Goal: Information Seeking & Learning: Learn about a topic

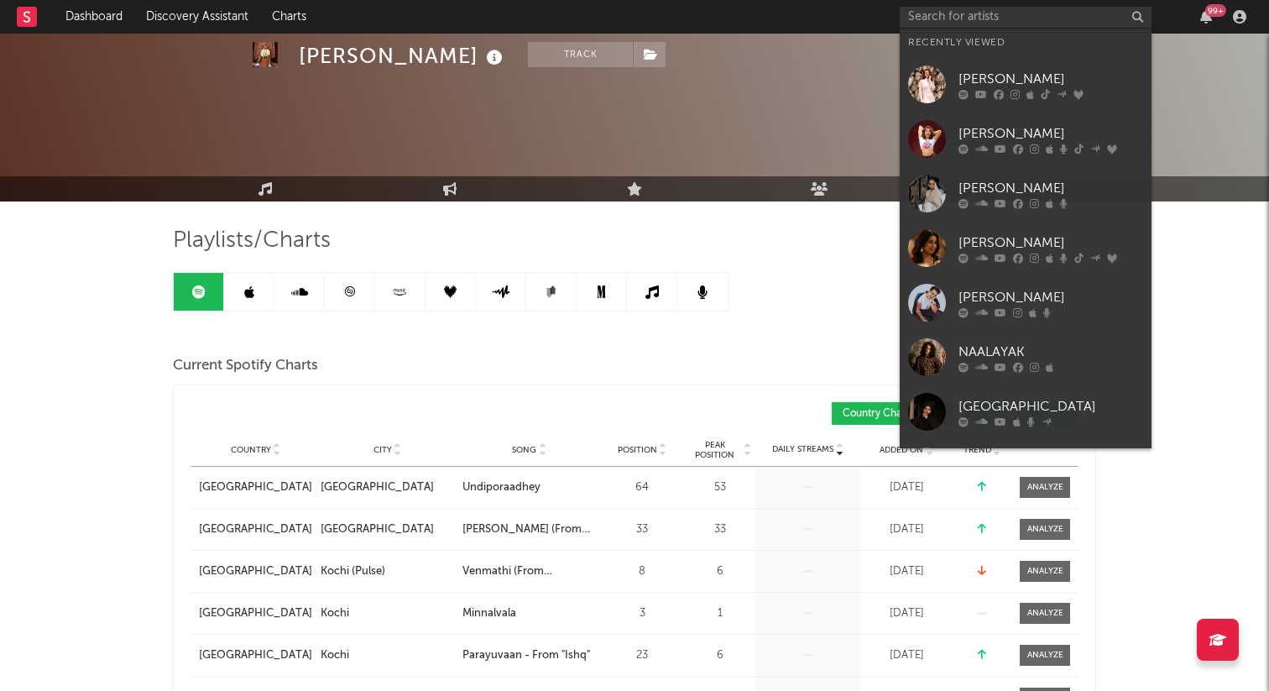
scroll to position [1463, 0]
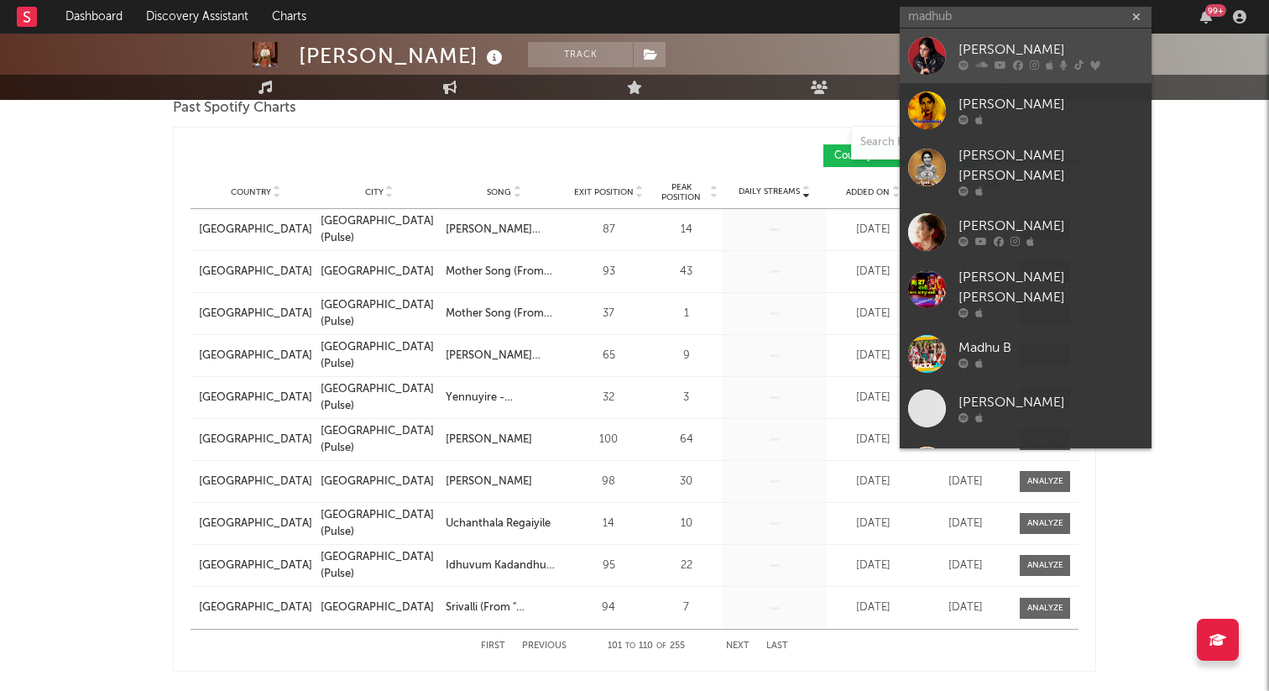
type input "madhub"
click at [1026, 64] on div at bounding box center [1050, 65] width 185 height 10
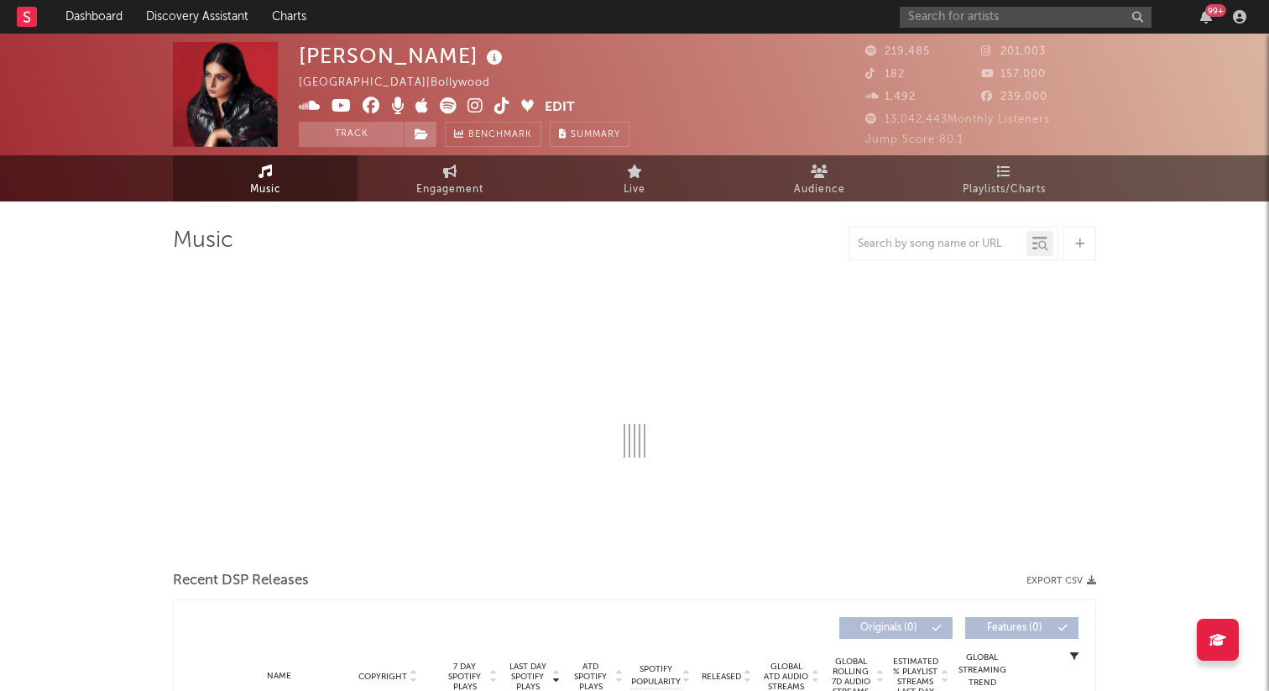
select select "6m"
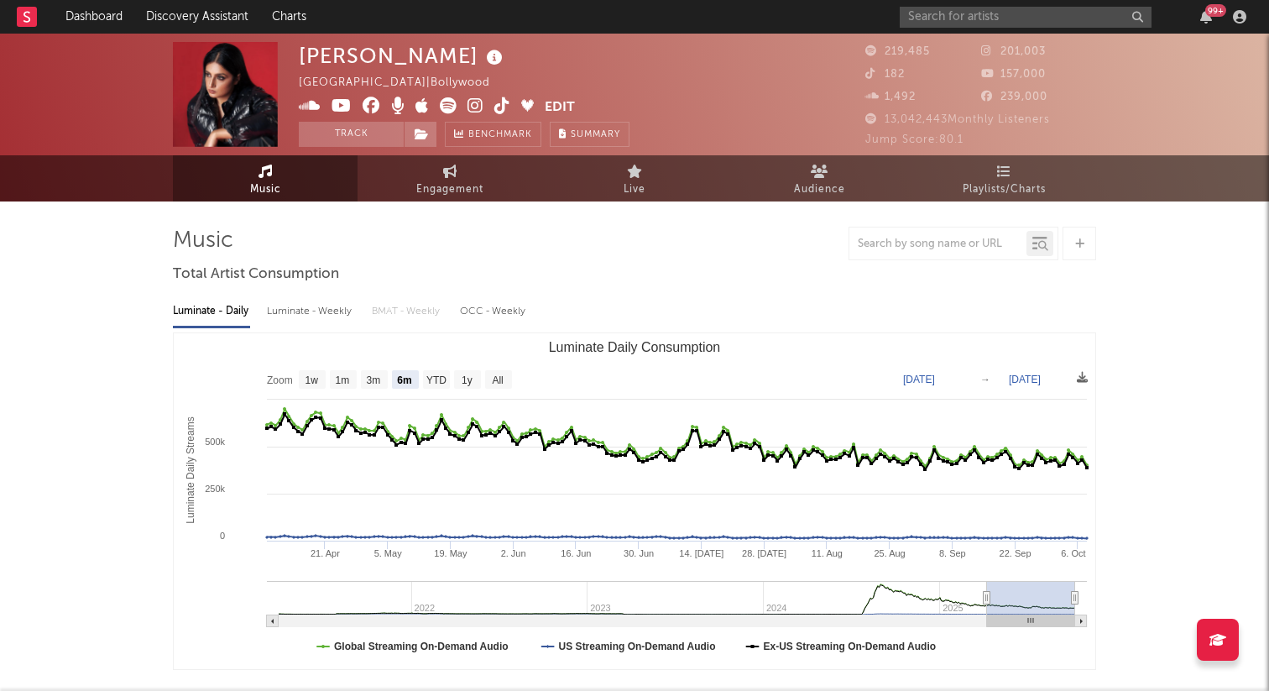
select select "6m"
click at [1012, 190] on span "Playlists/Charts" at bounding box center [1004, 190] width 83 height 20
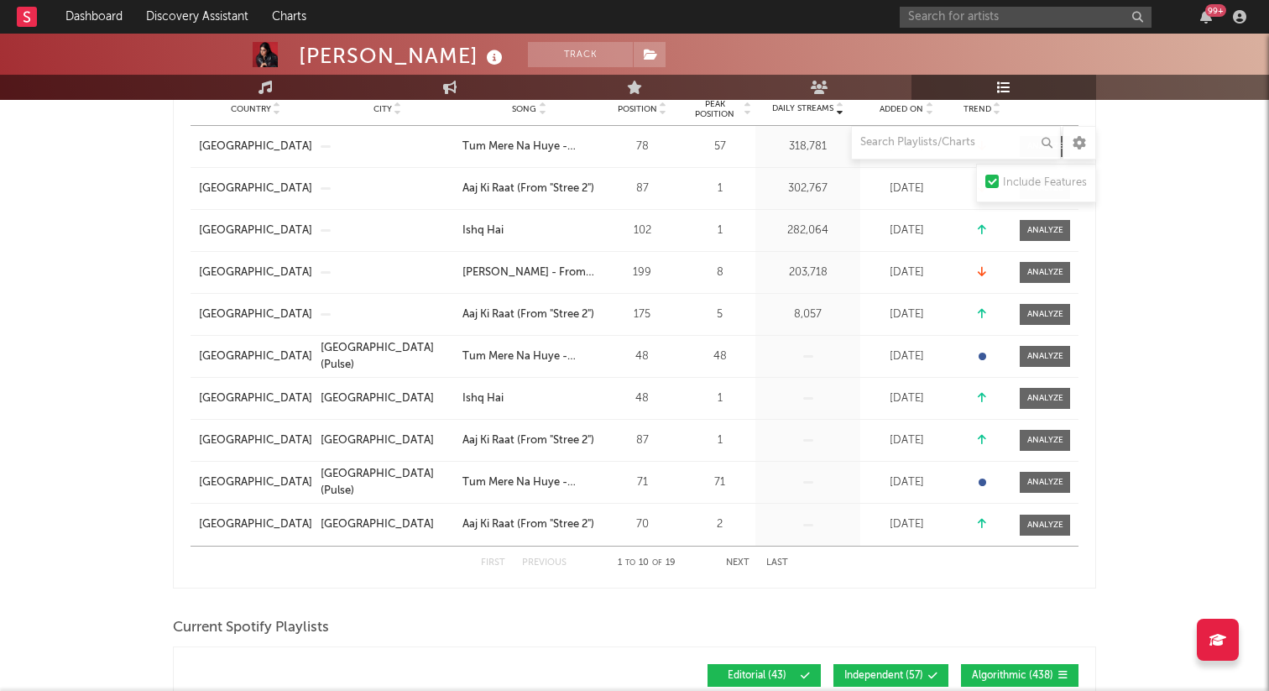
scroll to position [343, 0]
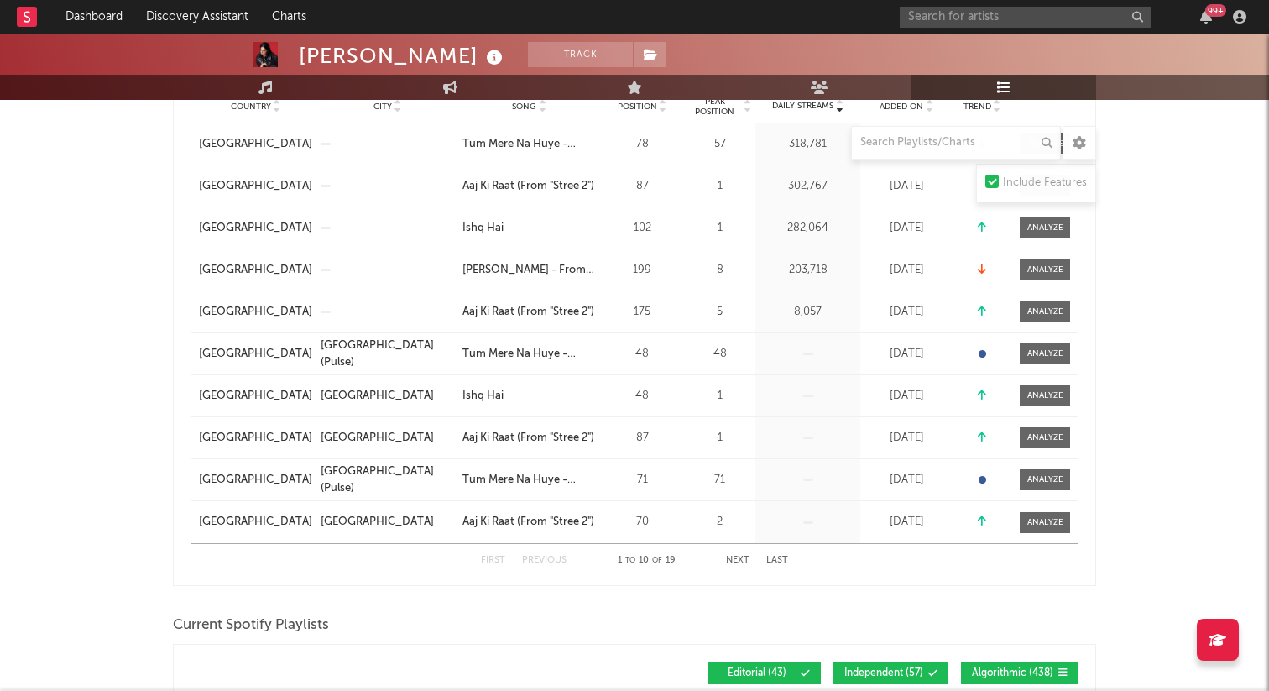
click at [737, 561] on button "Next" at bounding box center [737, 560] width 23 height 9
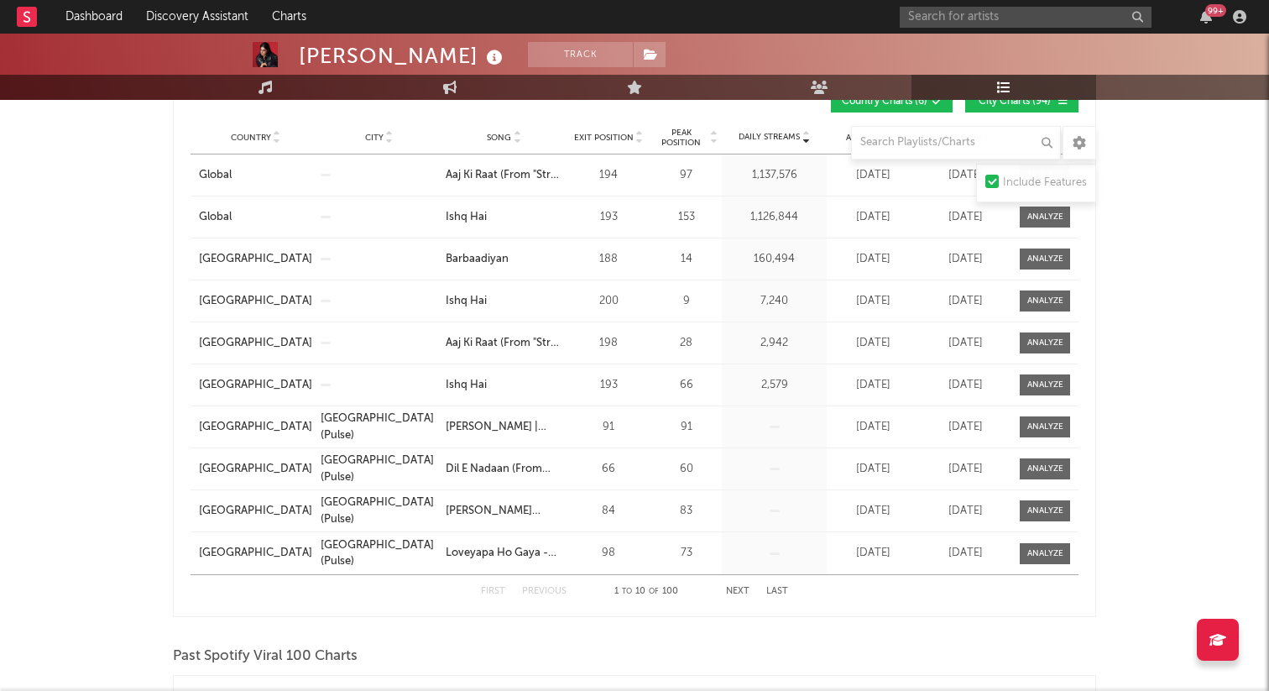
scroll to position [1491, 0]
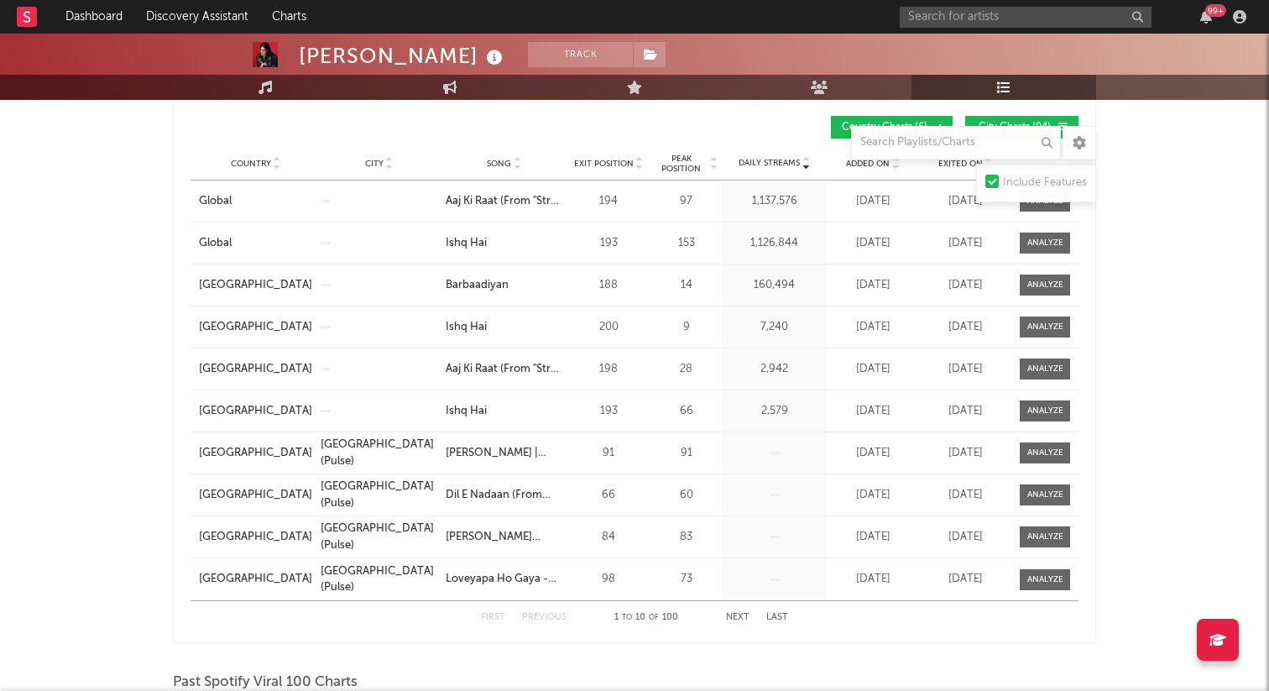
click at [744, 617] on button "Next" at bounding box center [737, 617] width 23 height 9
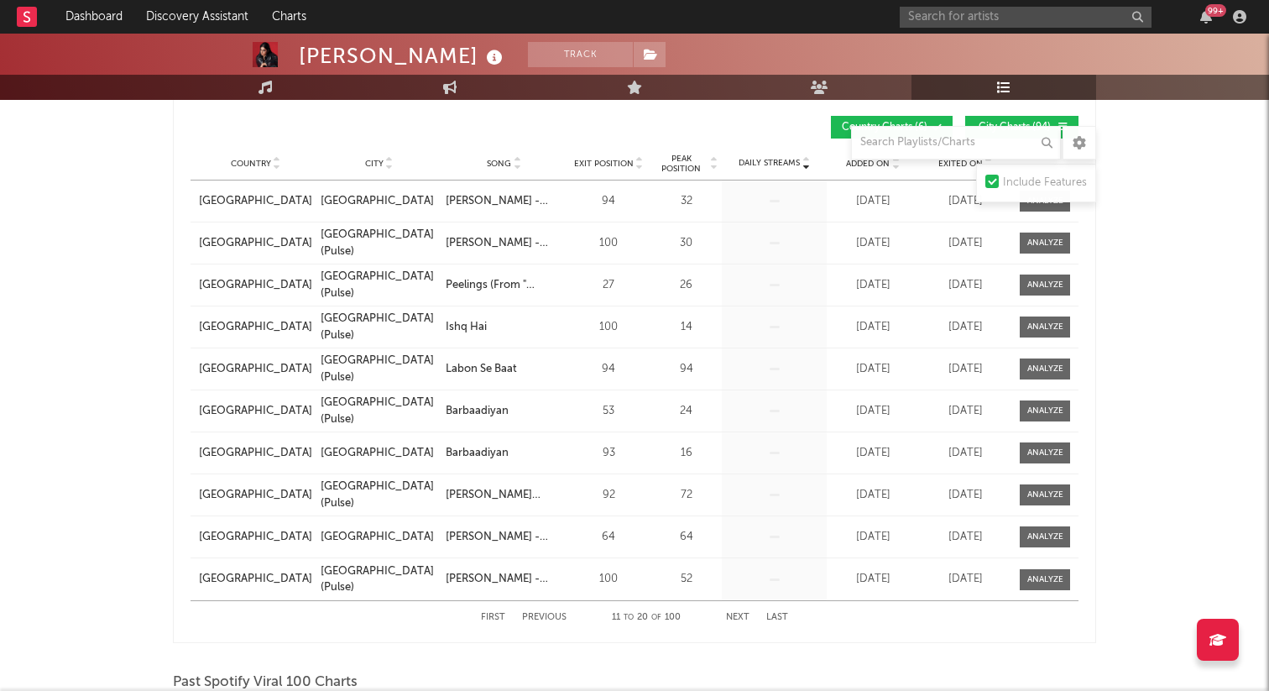
click at [744, 617] on button "Next" at bounding box center [737, 617] width 23 height 9
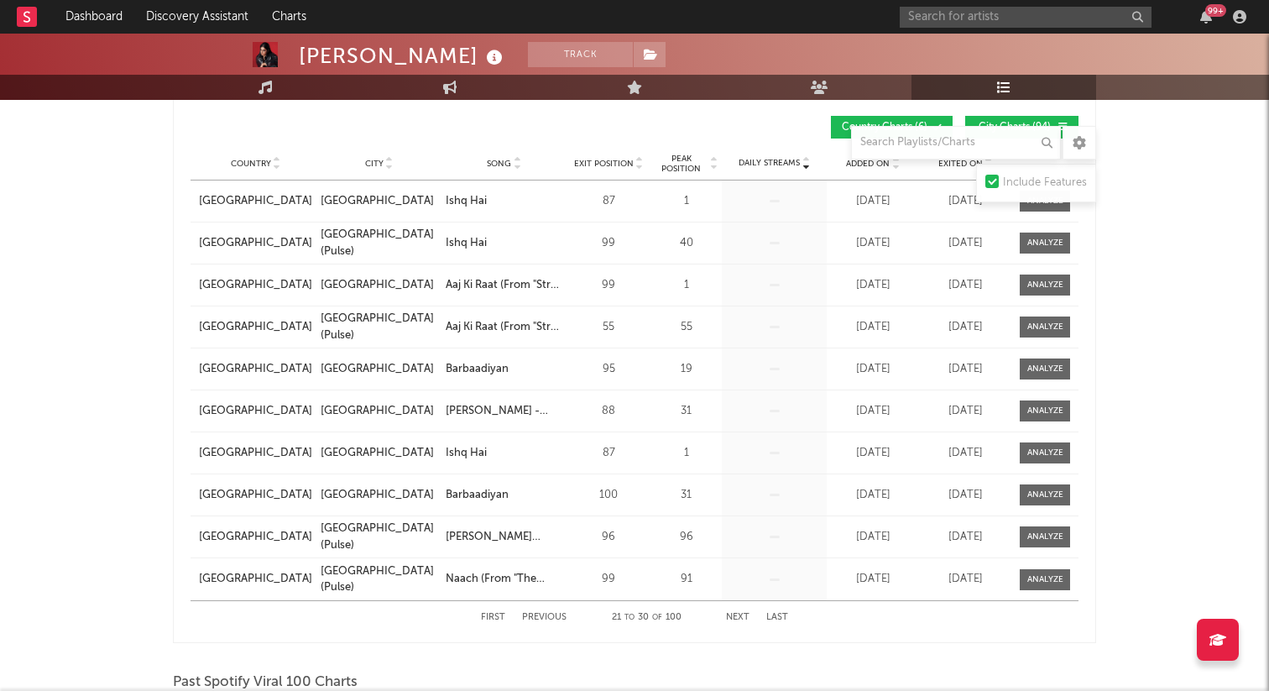
click at [737, 618] on button "Next" at bounding box center [737, 617] width 23 height 9
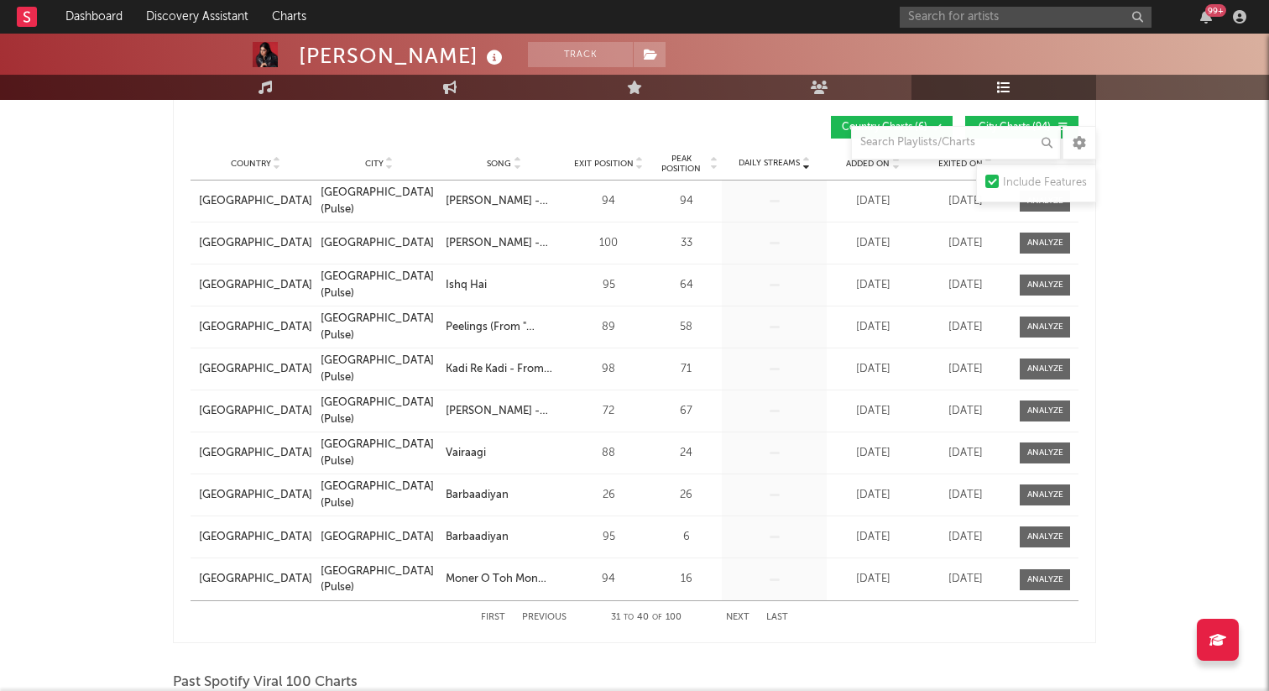
click at [737, 618] on button "Next" at bounding box center [737, 617] width 23 height 9
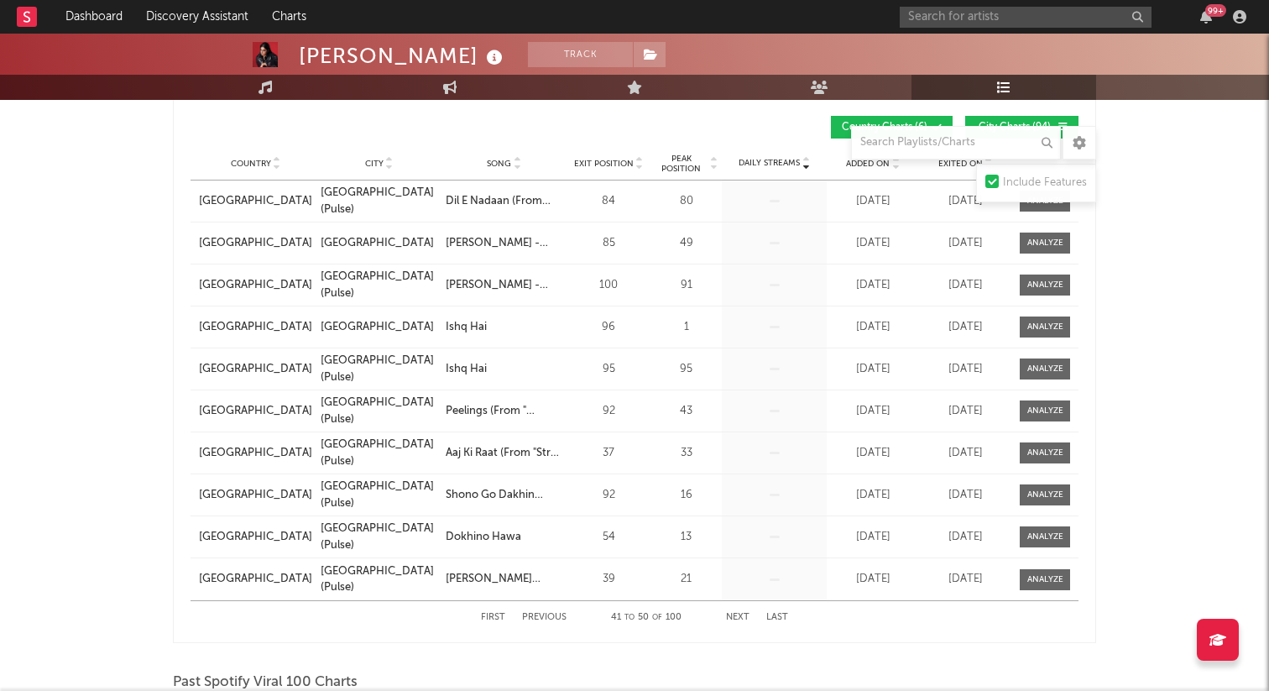
click at [737, 618] on button "Next" at bounding box center [737, 617] width 23 height 9
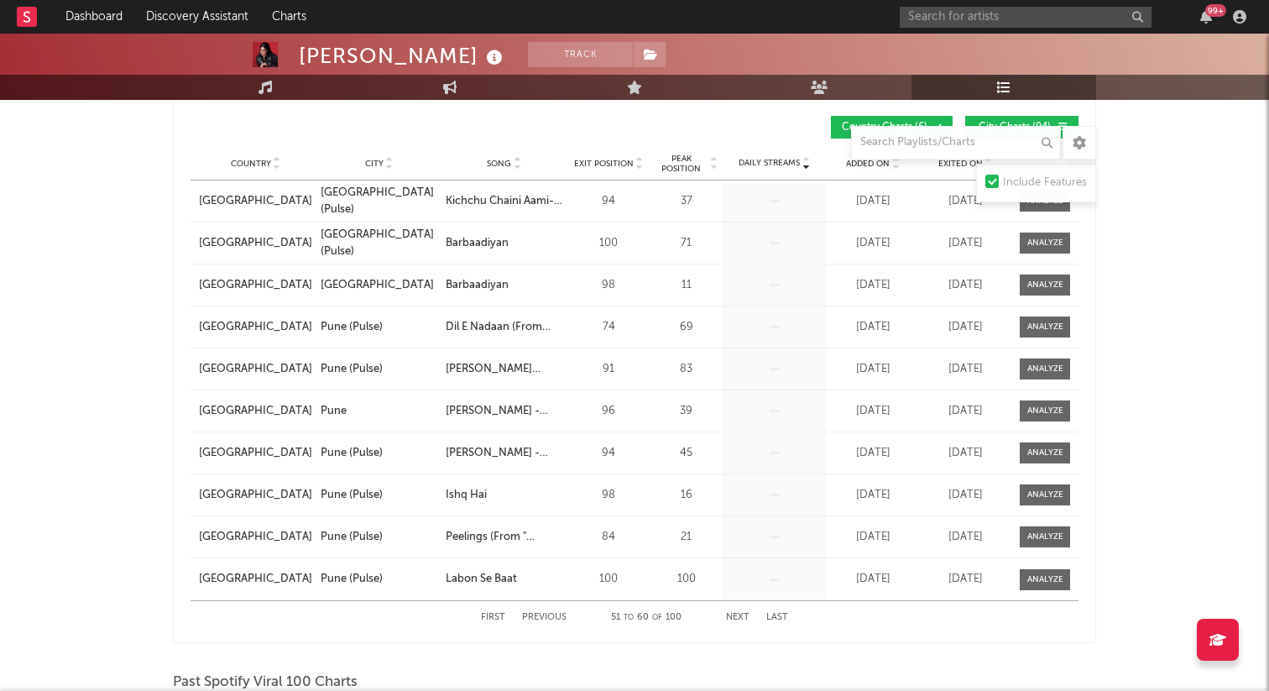
click at [737, 618] on button "Next" at bounding box center [737, 617] width 23 height 9
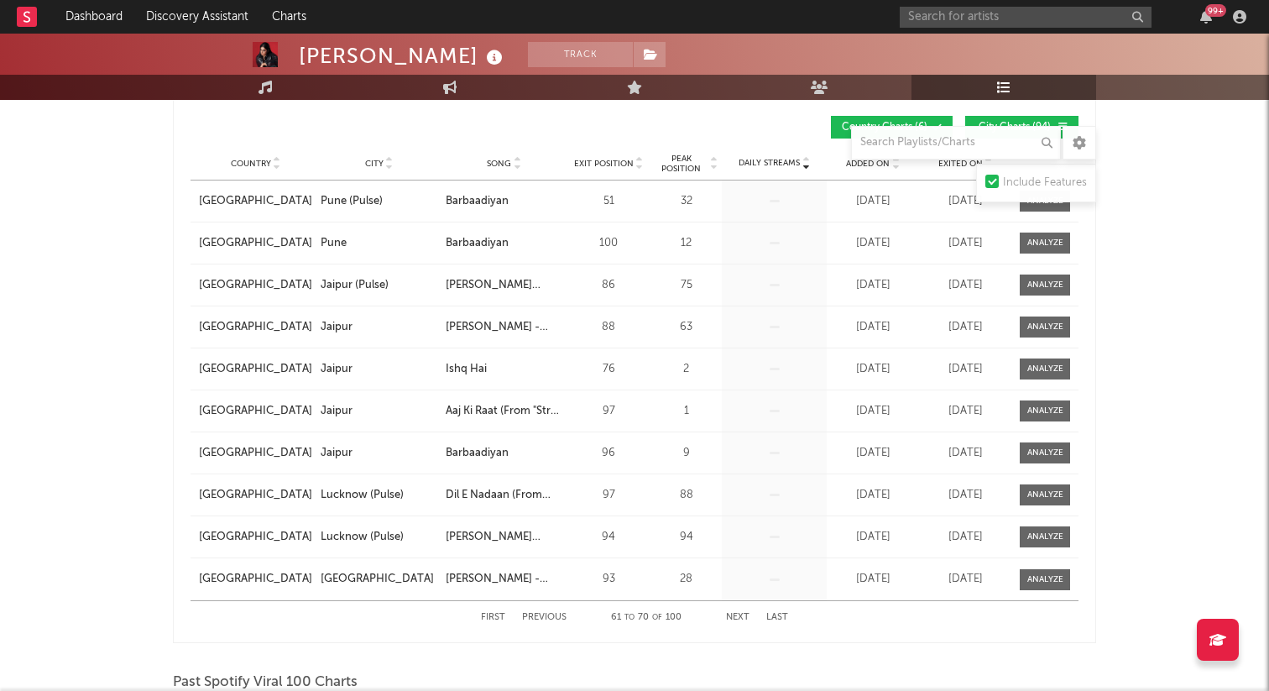
click at [737, 618] on button "Next" at bounding box center [737, 617] width 23 height 9
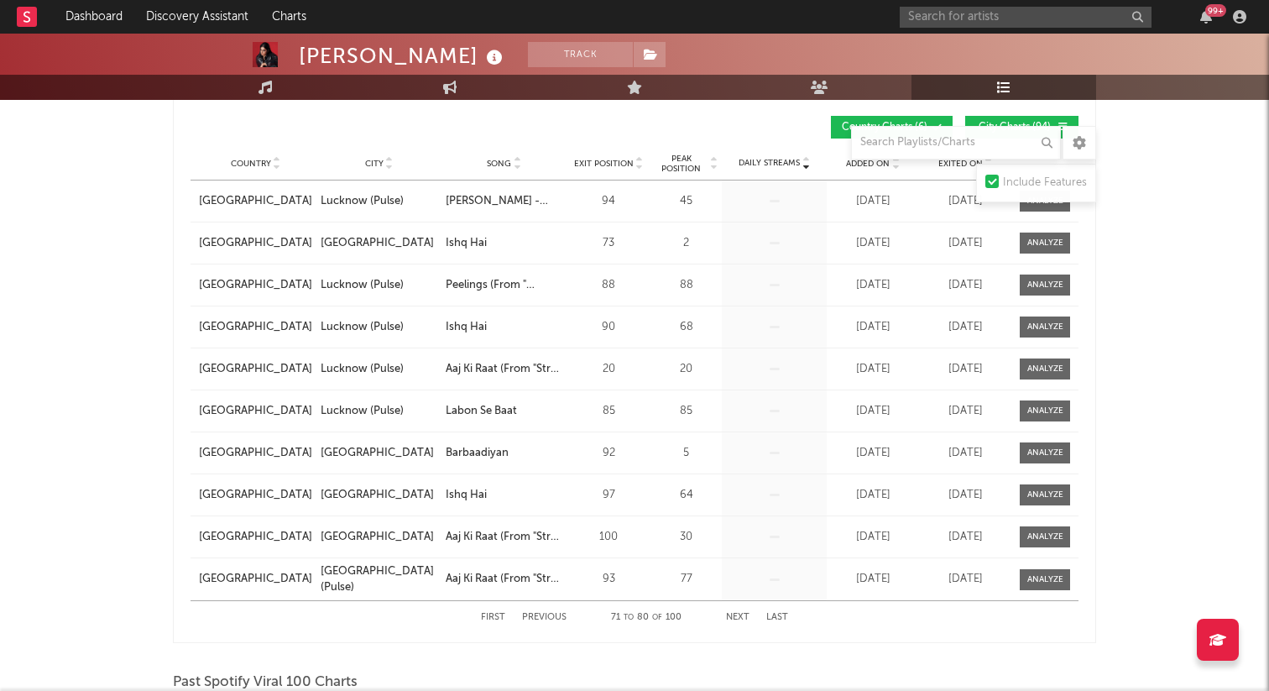
click at [737, 618] on button "Next" at bounding box center [737, 617] width 23 height 9
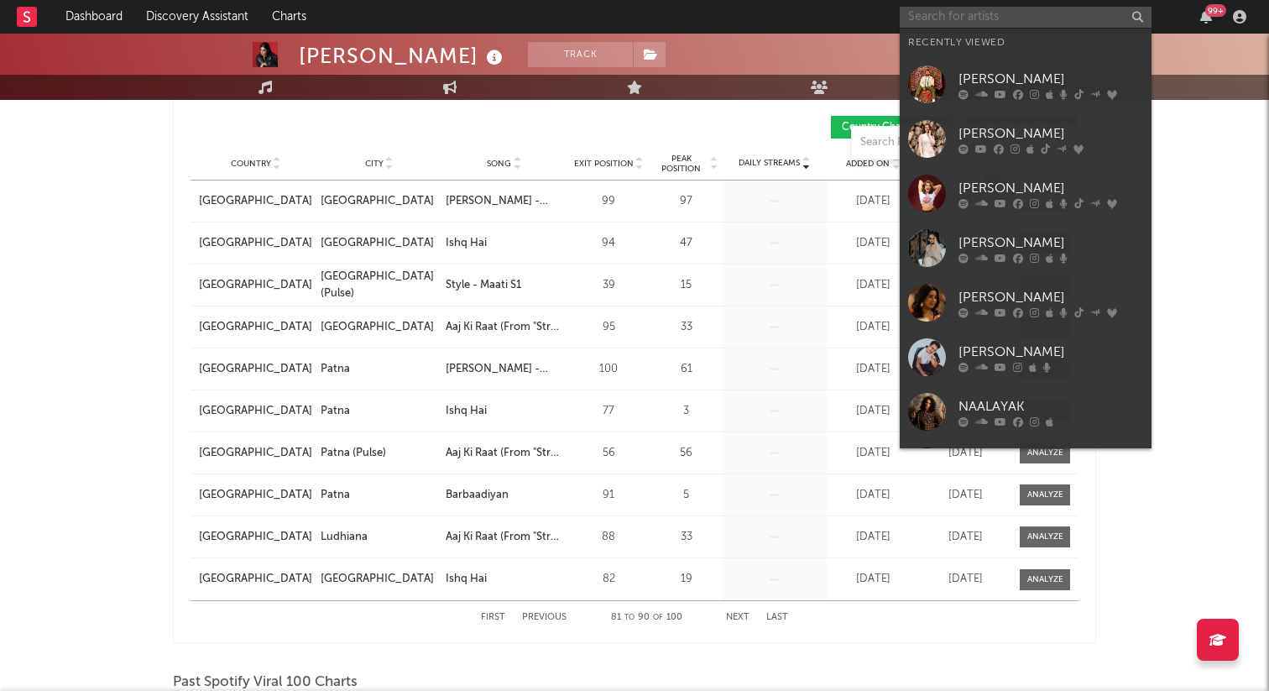
click at [963, 16] on input "text" at bounding box center [1026, 17] width 252 height 21
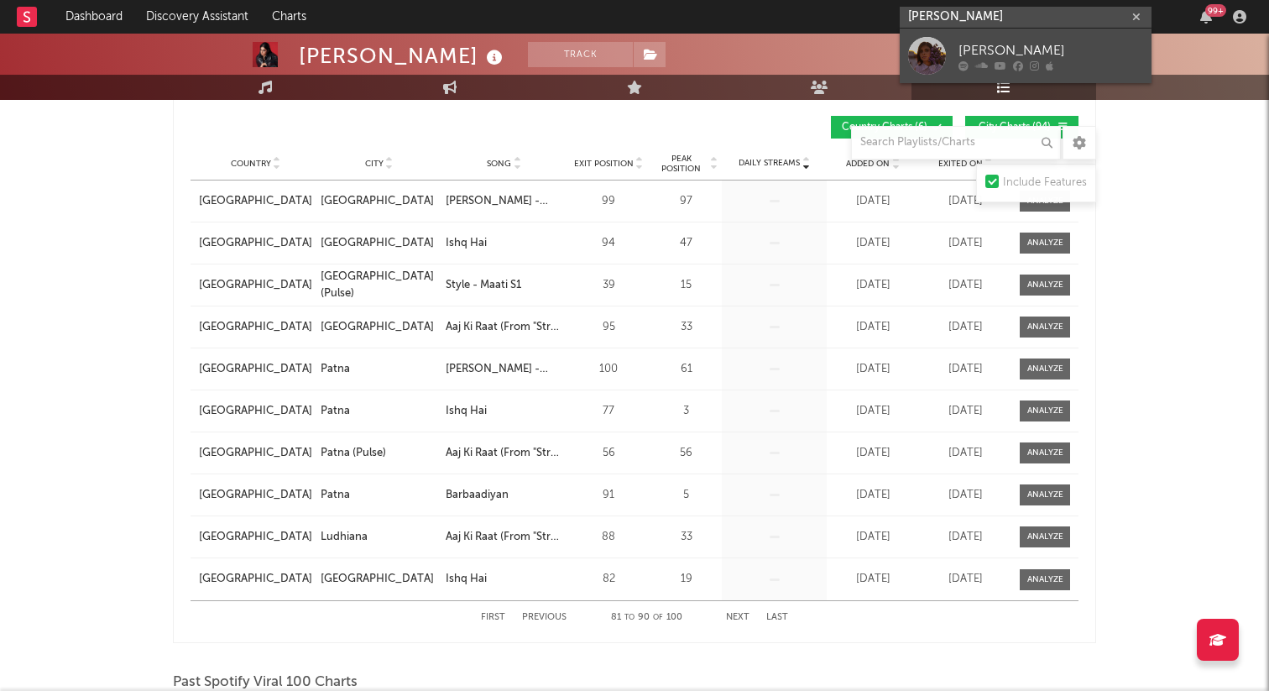
type input "[PERSON_NAME]"
click at [989, 56] on div "[PERSON_NAME]" at bounding box center [1050, 50] width 185 height 20
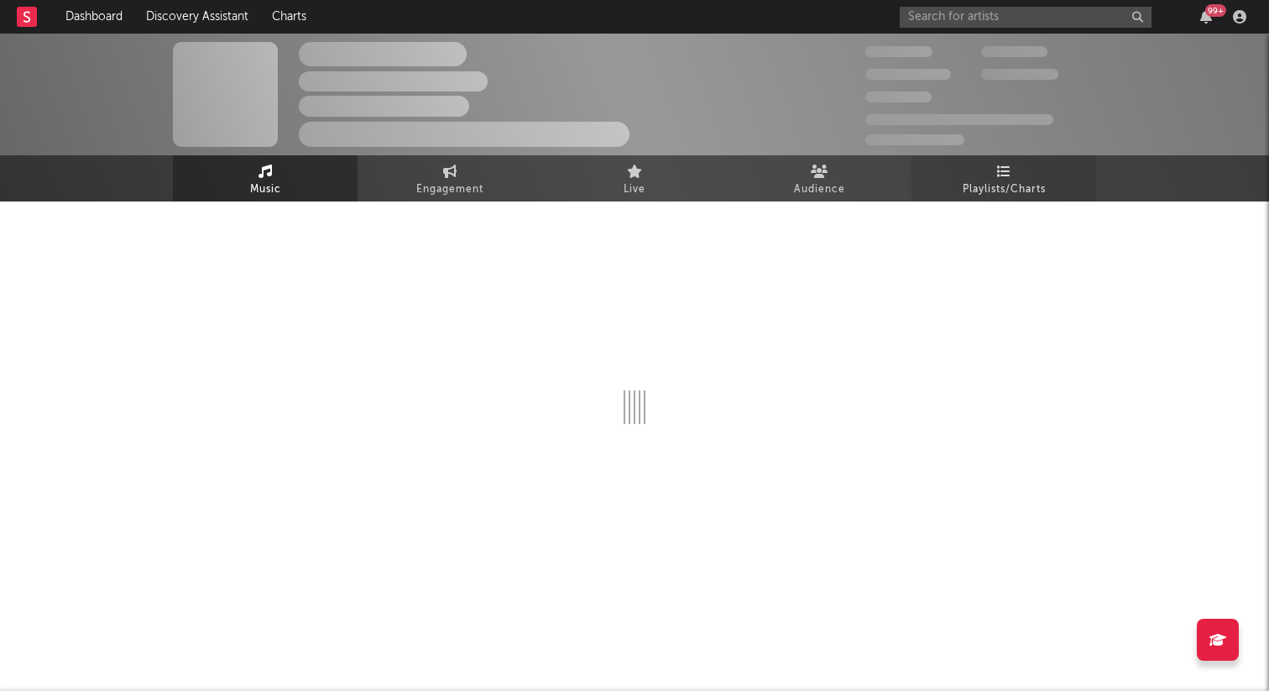
select select "1w"
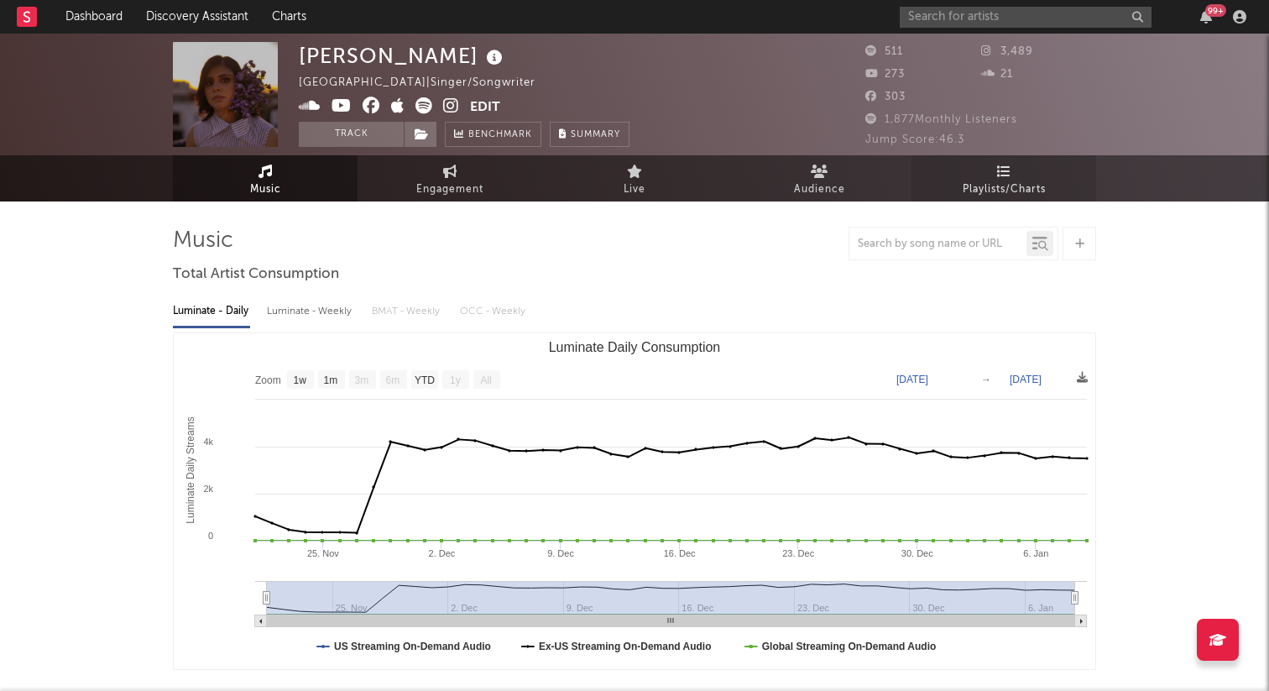
click at [994, 178] on link "Playlists/Charts" at bounding box center [1003, 178] width 185 height 46
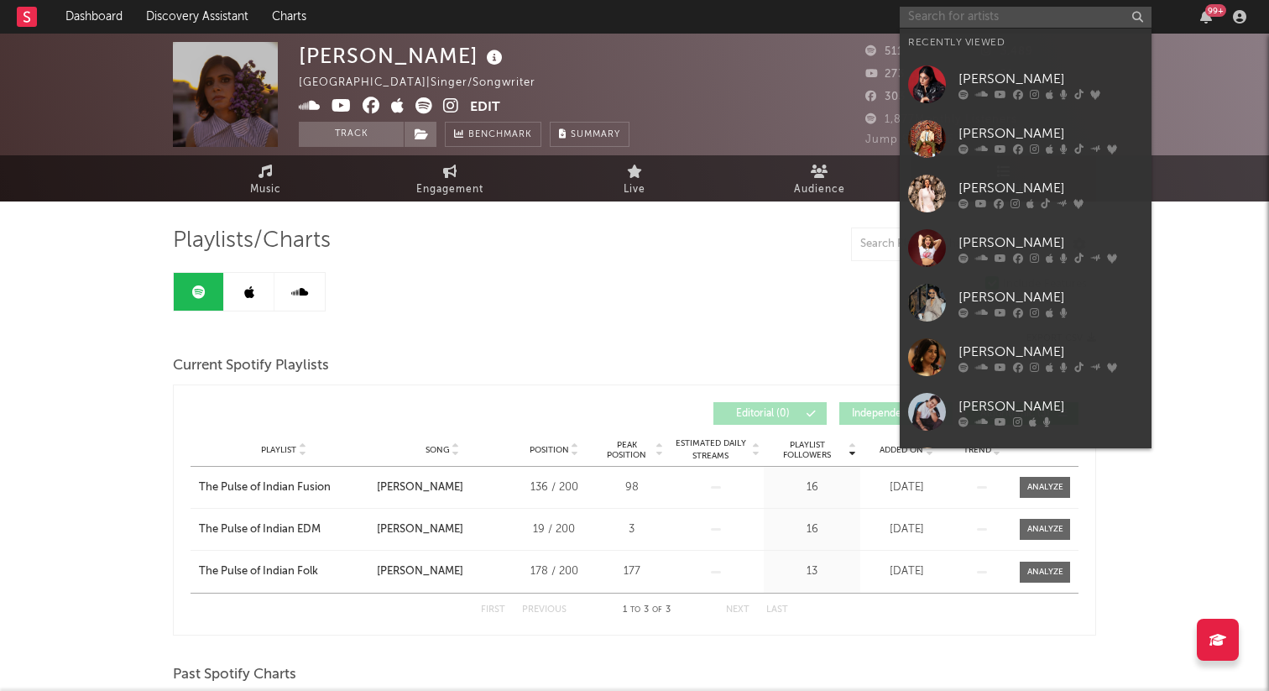
click at [968, 15] on input "text" at bounding box center [1026, 17] width 252 height 21
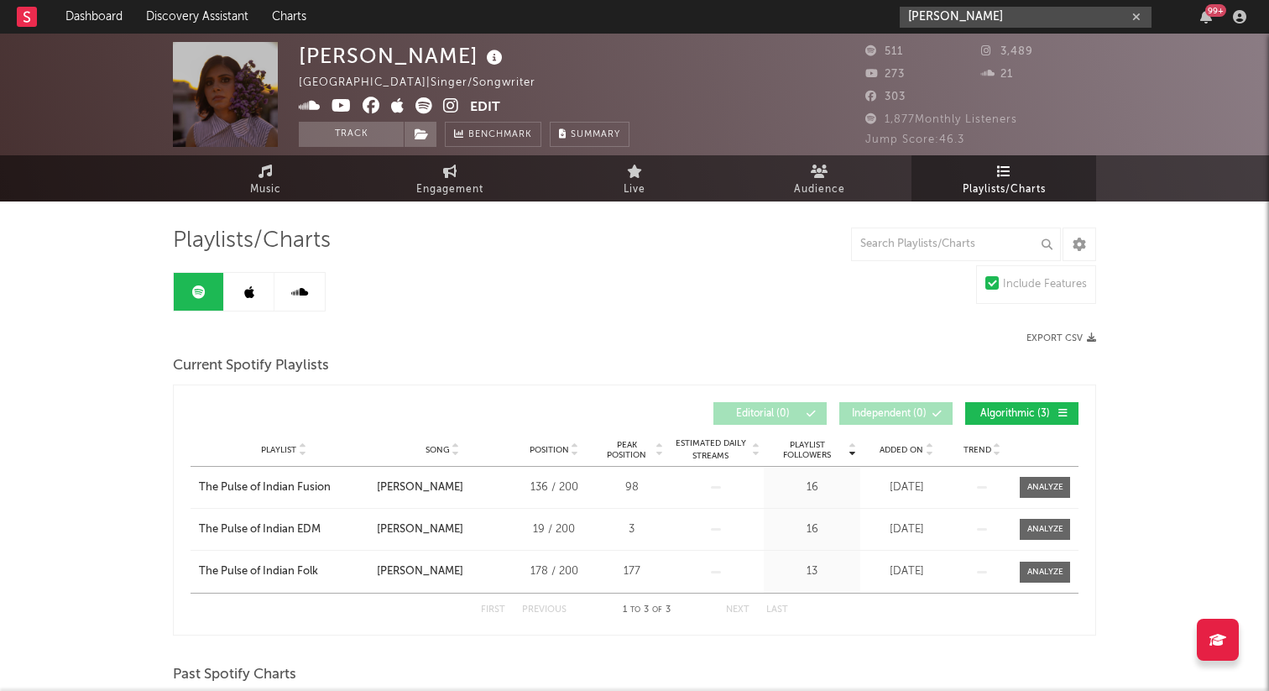
click at [1029, 18] on input "[PERSON_NAME]" at bounding box center [1026, 17] width 252 height 21
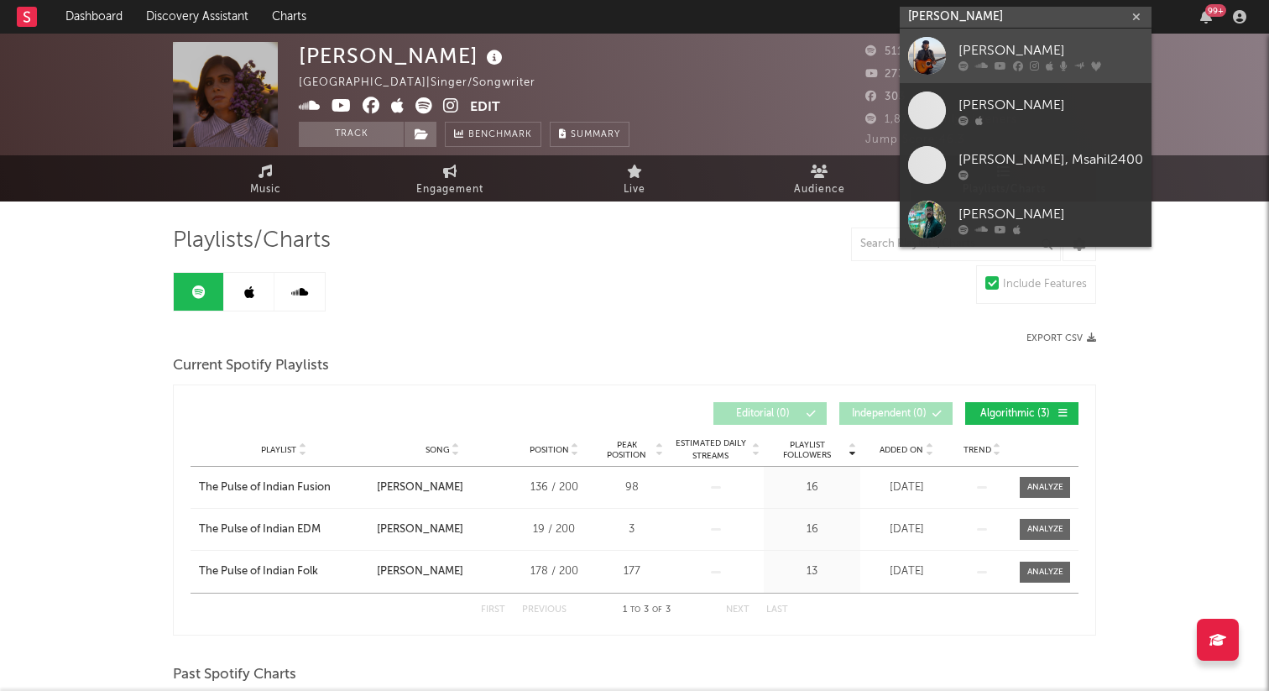
type input "[PERSON_NAME]"
click at [1022, 53] on div "[PERSON_NAME]" at bounding box center [1050, 50] width 185 height 20
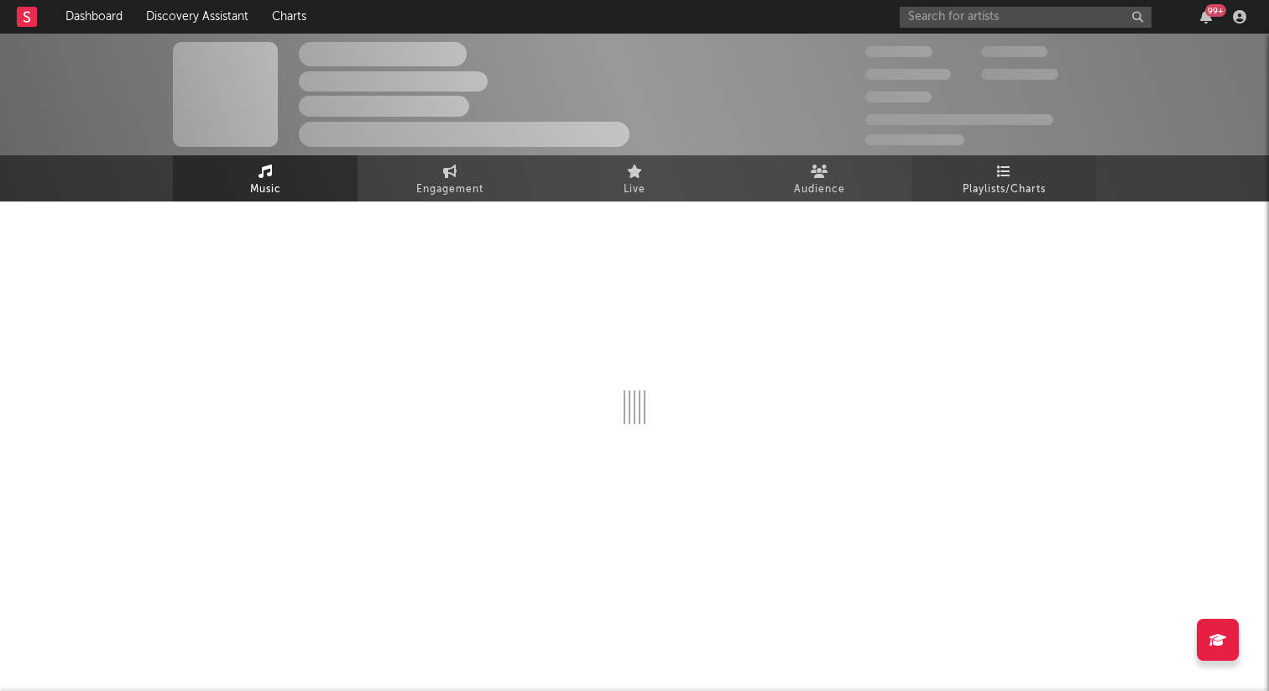
click at [1005, 174] on icon at bounding box center [1004, 170] width 14 height 13
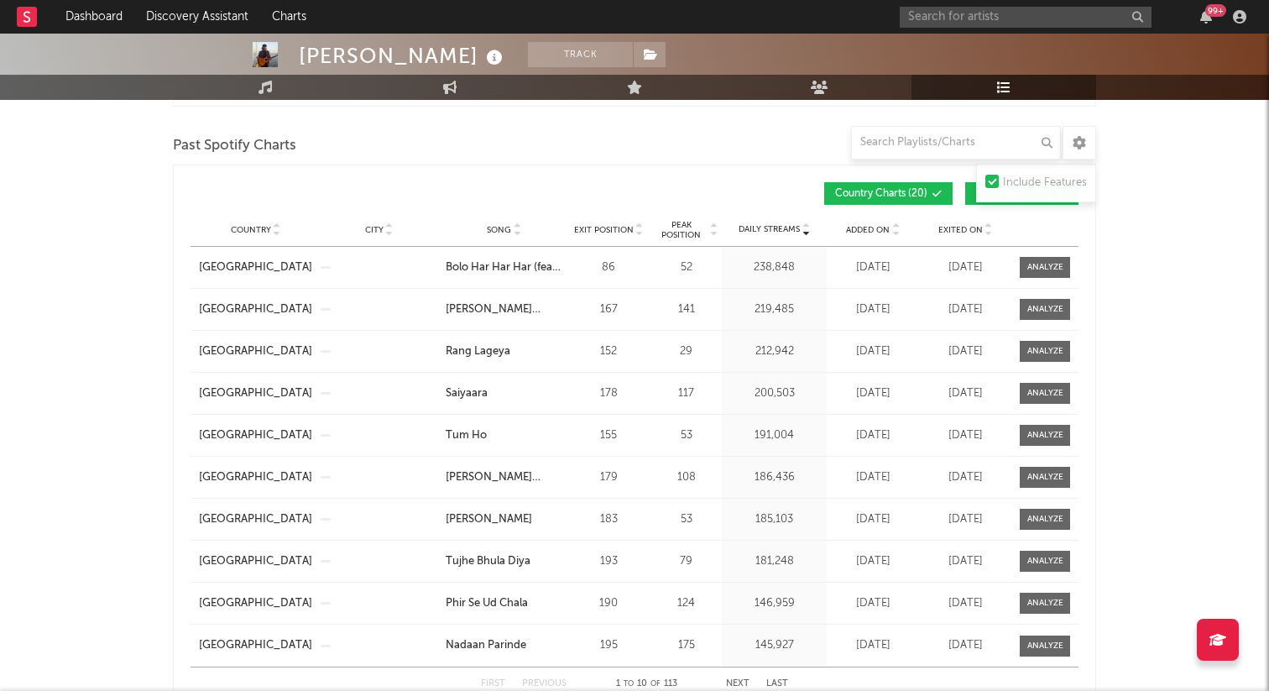
scroll to position [1732, 0]
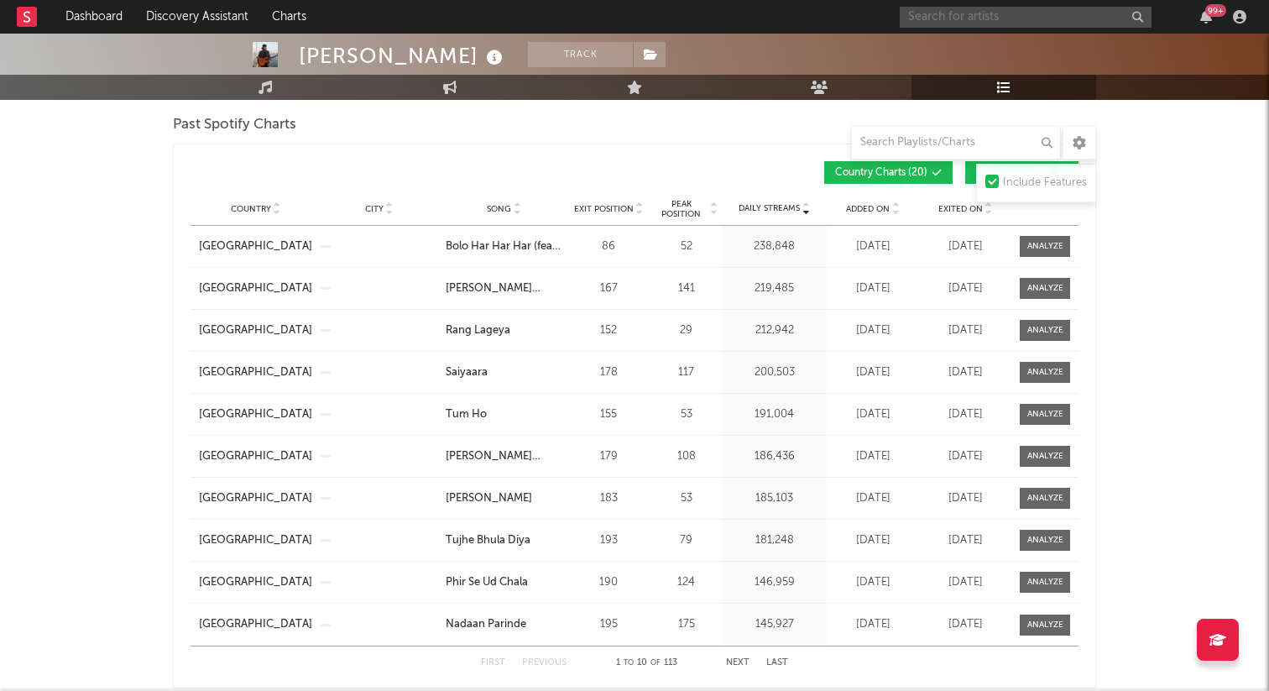
click at [923, 15] on input "text" at bounding box center [1026, 17] width 252 height 21
click at [652, 161] on div "Country Charts ( 20 ) City Charts ( 93 )" at bounding box center [856, 172] width 444 height 23
